Goal: Task Accomplishment & Management: Use online tool/utility

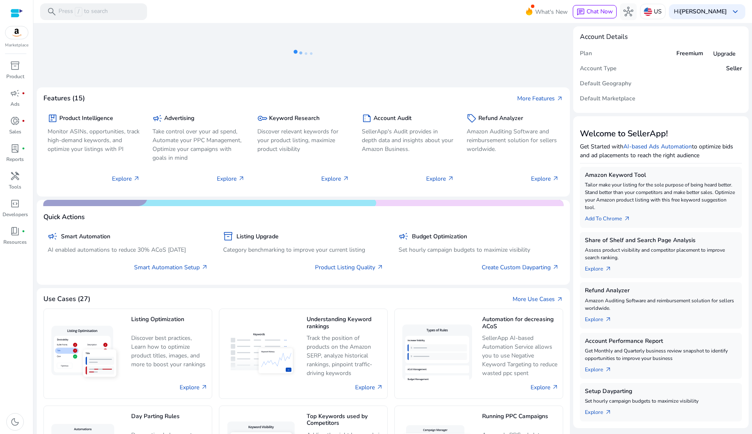
click at [14, 16] on div at bounding box center [16, 13] width 13 height 10
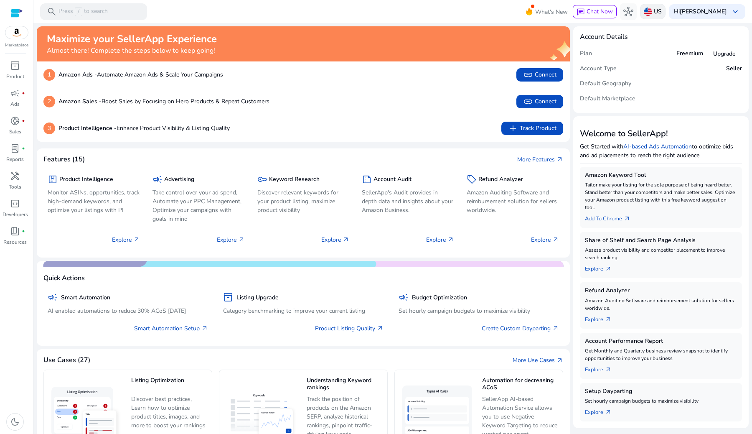
click at [652, 13] on img at bounding box center [648, 12] width 8 height 8
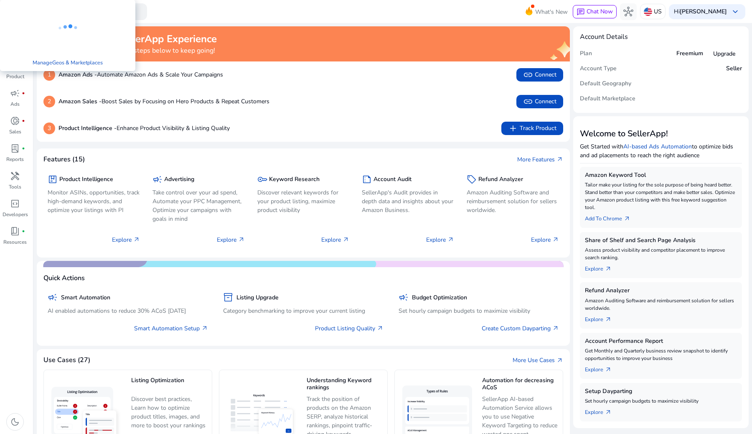
click at [668, 11] on div at bounding box center [376, 217] width 752 height 434
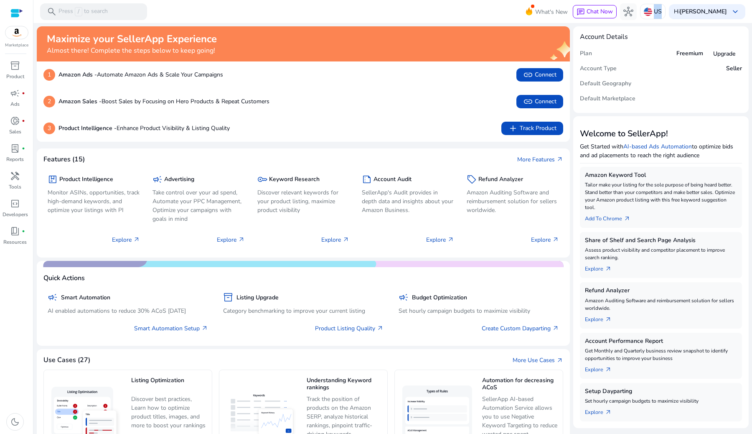
click at [662, 11] on p "US" at bounding box center [658, 11] width 8 height 15
click at [648, 14] on div at bounding box center [376, 217] width 752 height 434
click at [652, 14] on div "US" at bounding box center [652, 11] width 25 height 15
click at [655, 13] on div at bounding box center [376, 217] width 752 height 434
click at [662, 11] on p "US" at bounding box center [658, 11] width 8 height 15
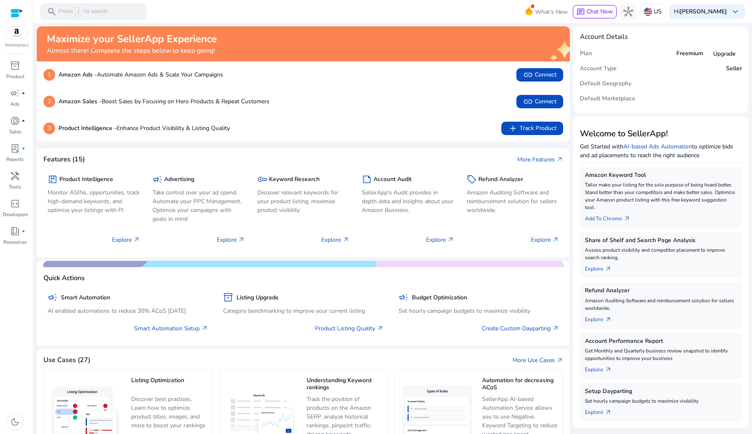
click at [663, 11] on div at bounding box center [376, 217] width 752 height 434
click at [15, 14] on div at bounding box center [16, 13] width 13 height 10
click at [652, 15] on img at bounding box center [648, 12] width 8 height 8
click at [667, 9] on div at bounding box center [376, 217] width 752 height 434
click at [652, 10] on img at bounding box center [648, 12] width 8 height 8
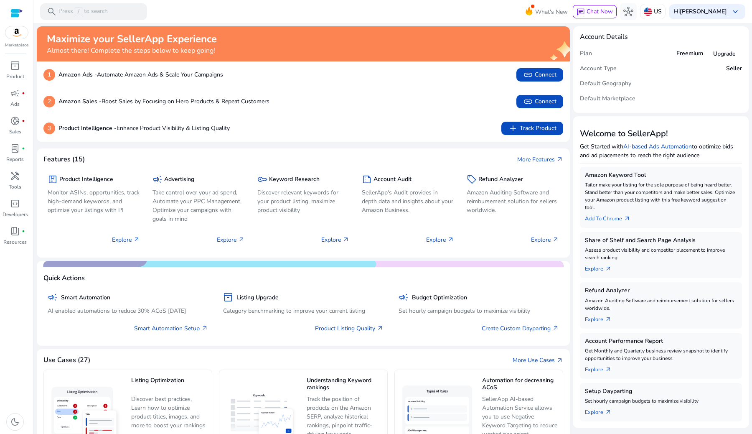
click at [714, 10] on div at bounding box center [376, 217] width 752 height 434
click at [730, 10] on span "keyboard_arrow_down" at bounding box center [735, 12] width 10 height 10
click at [735, 12] on div at bounding box center [376, 217] width 752 height 434
click at [735, 12] on span "keyboard_arrow_down" at bounding box center [735, 12] width 10 height 10
click at [735, 12] on div at bounding box center [376, 217] width 752 height 434
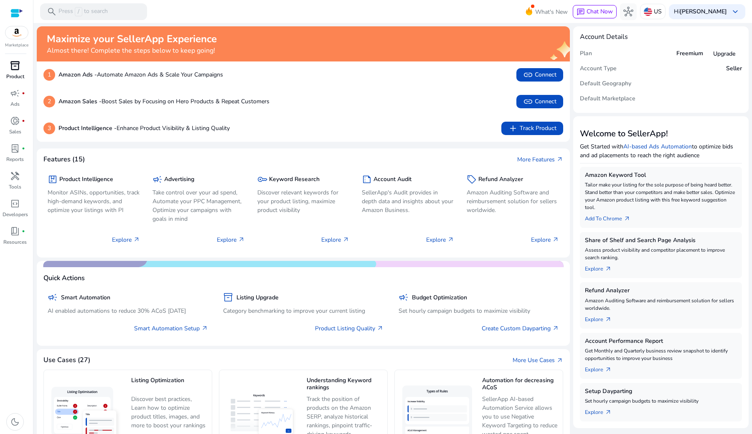
click at [14, 69] on span "inventory_2" at bounding box center [15, 66] width 10 height 10
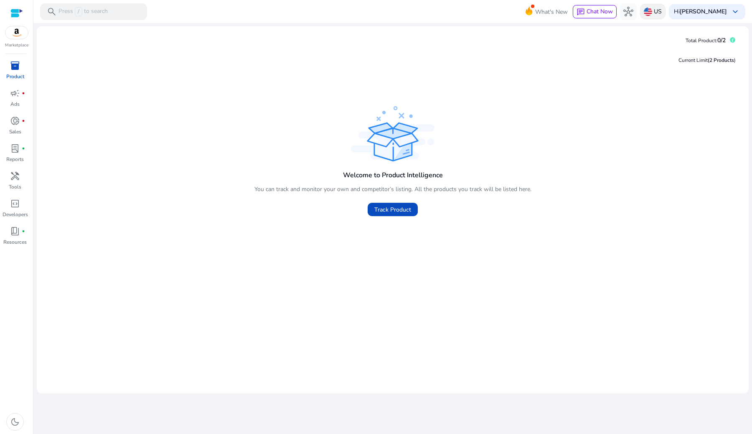
click at [662, 13] on p "US" at bounding box center [658, 11] width 8 height 15
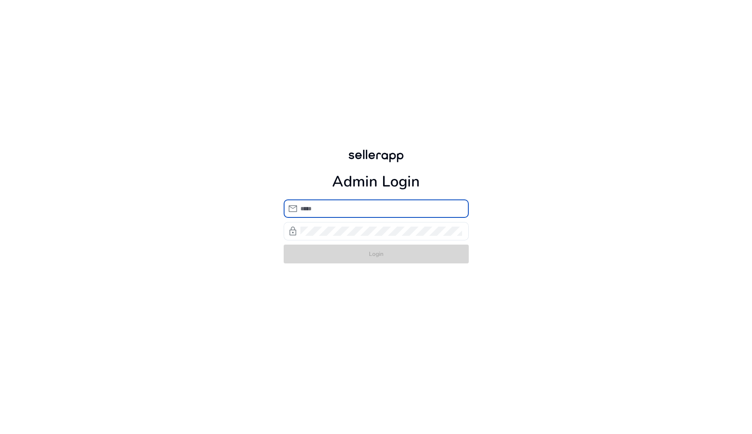
type input "**********"
click at [354, 252] on form "**********" at bounding box center [376, 231] width 185 height 64
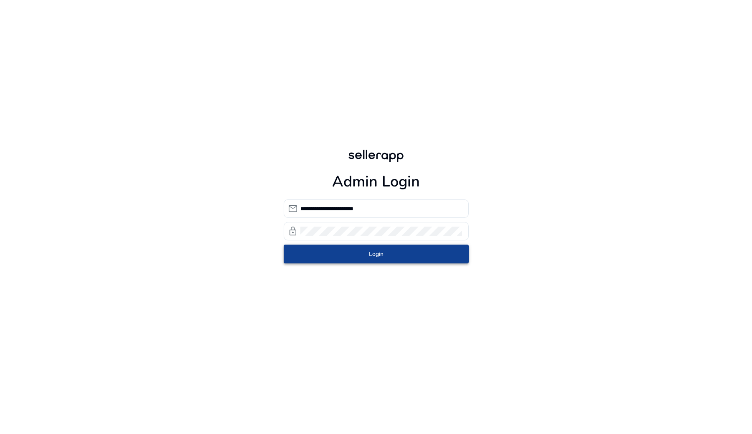
click at [354, 252] on span "submit" at bounding box center [376, 254] width 185 height 20
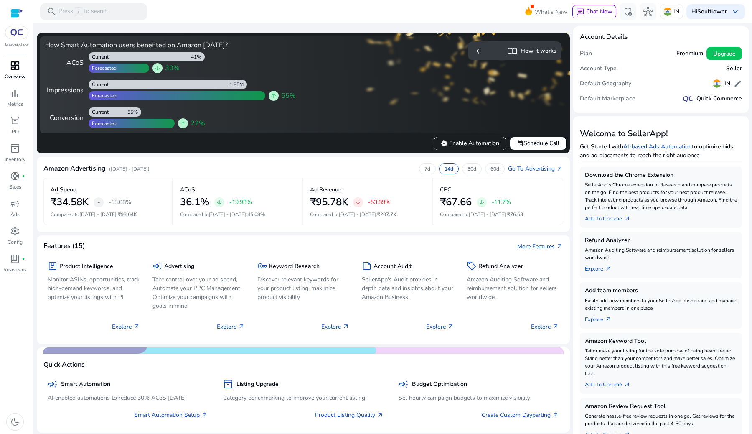
click at [15, 71] on span "dashboard" at bounding box center [15, 66] width 10 height 10
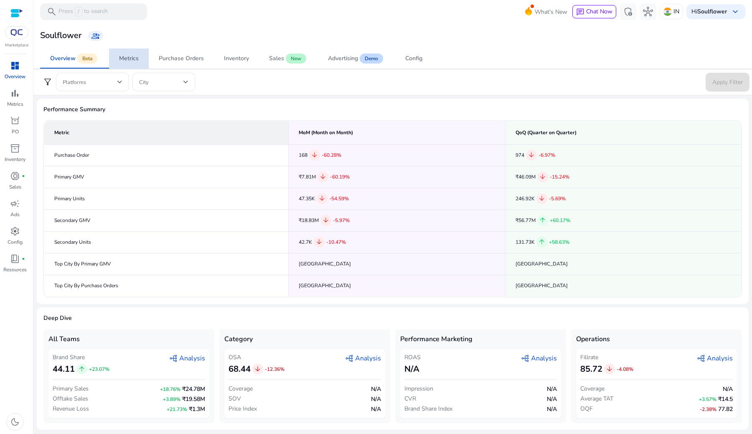
click at [139, 63] on span "Metrics" at bounding box center [129, 58] width 20 height 20
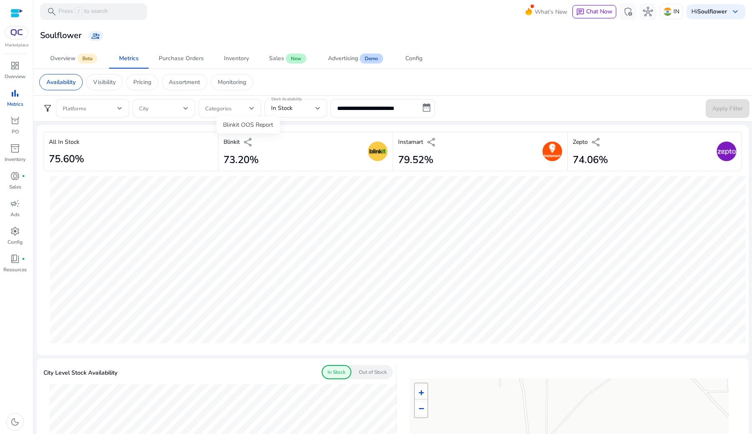
click at [248, 142] on span "share" at bounding box center [248, 142] width 10 height 10
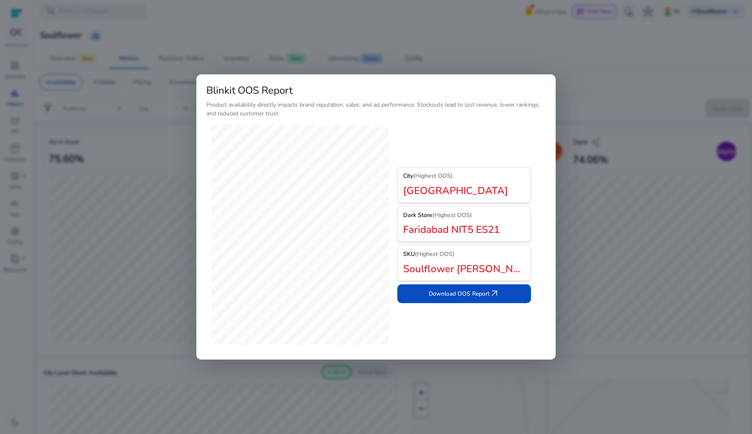
click at [603, 104] on div at bounding box center [376, 217] width 752 height 434
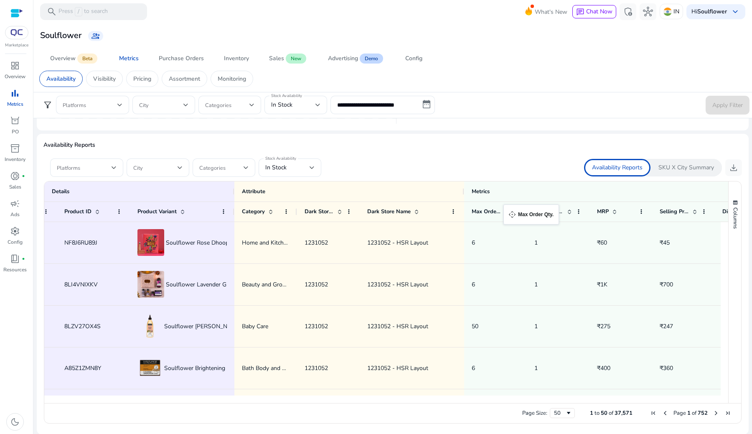
drag, startPoint x: 516, startPoint y: 209, endPoint x: 509, endPoint y: 209, distance: 7.5
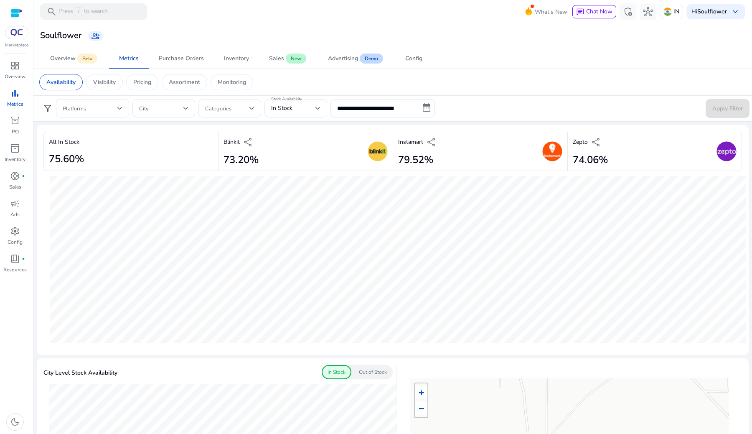
scroll to position [0, 196]
